Goal: Find specific page/section: Find specific page/section

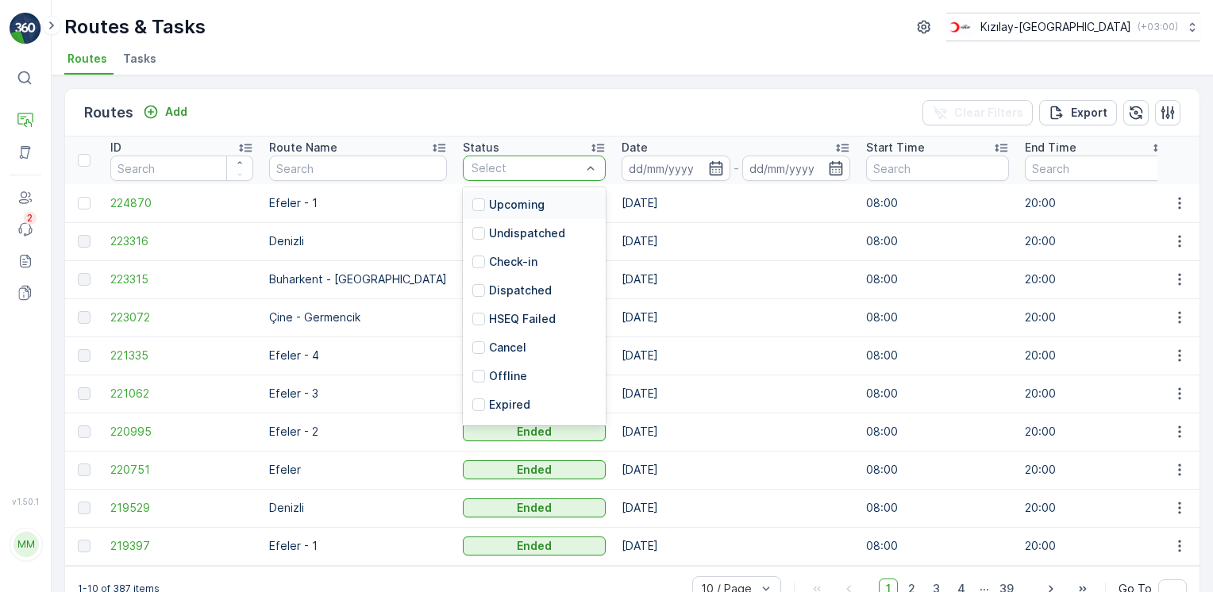
click at [498, 168] on div at bounding box center [526, 168] width 113 height 13
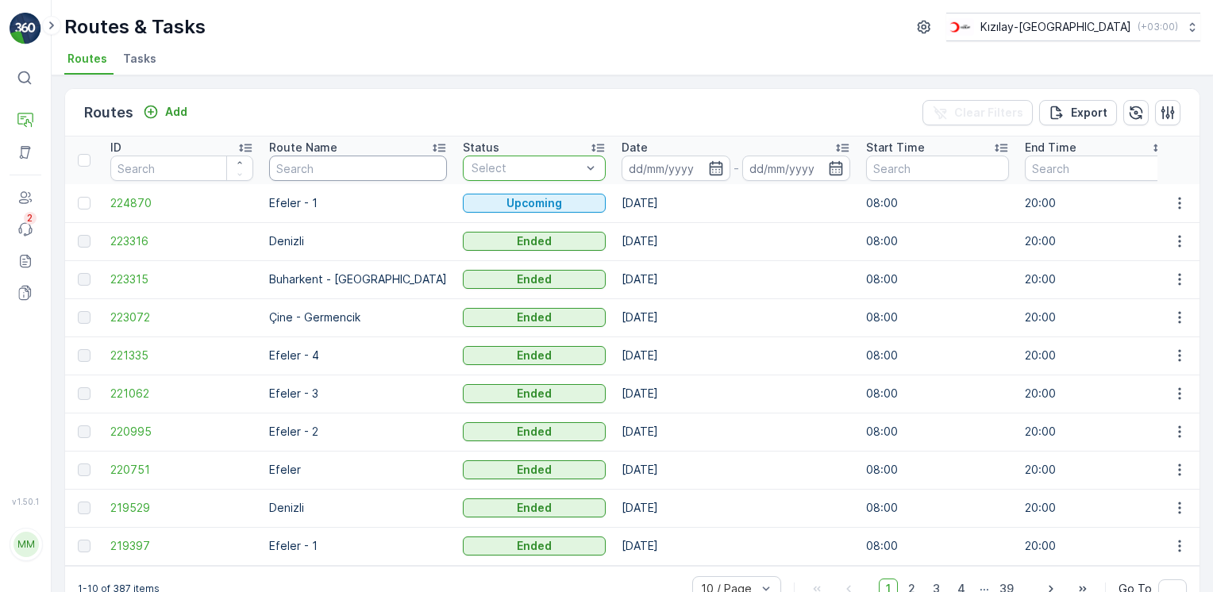
click at [385, 177] on input "text" at bounding box center [358, 168] width 178 height 25
click at [376, 97] on div "Routes Add Clear Filters Export" at bounding box center [632, 113] width 1134 height 48
click at [117, 158] on p "Routes & Tasks" at bounding box center [100, 164] width 82 height 16
click at [105, 119] on p "Rapor - Kızılay" at bounding box center [97, 119] width 76 height 16
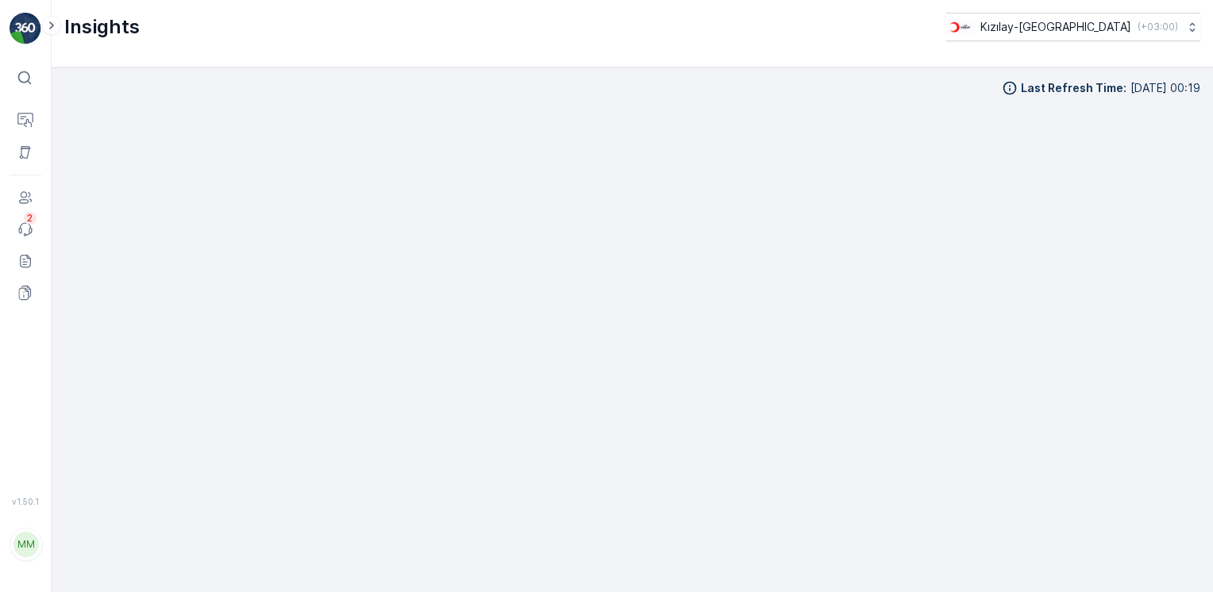
click at [0, 18] on html "⌘B Operations Asset Users Events 2 Reports Documents v 1.50.1 MM mert.kabay [EM…" at bounding box center [606, 296] width 1213 height 592
click at [37, 21] on img at bounding box center [26, 29] width 32 height 32
